Goal: Transaction & Acquisition: Subscribe to service/newsletter

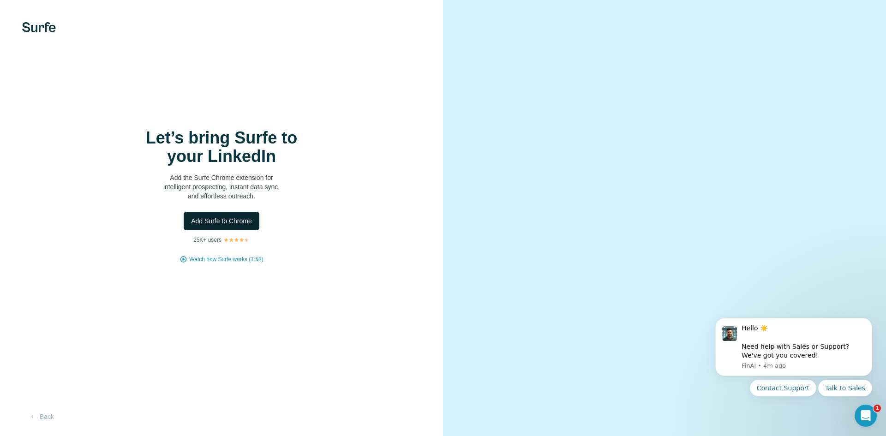
click at [244, 222] on span "Add Surfe to Chrome" at bounding box center [221, 220] width 61 height 9
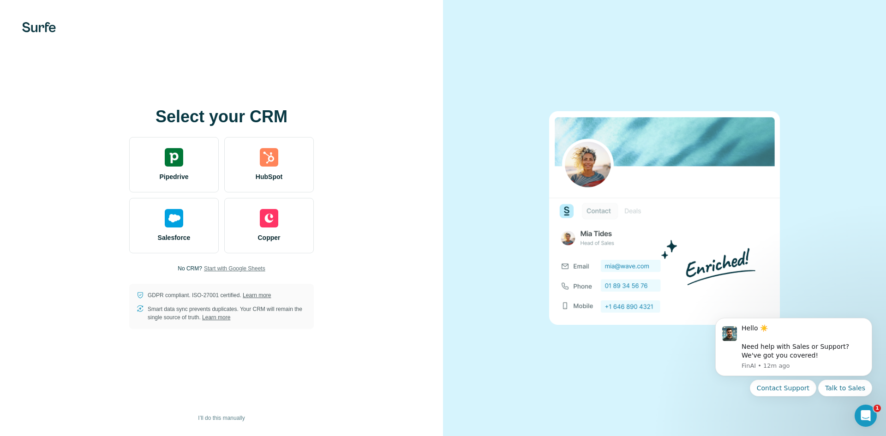
click at [226, 266] on span "Start with Google Sheets" at bounding box center [234, 268] width 61 height 8
